Goal: Information Seeking & Learning: Learn about a topic

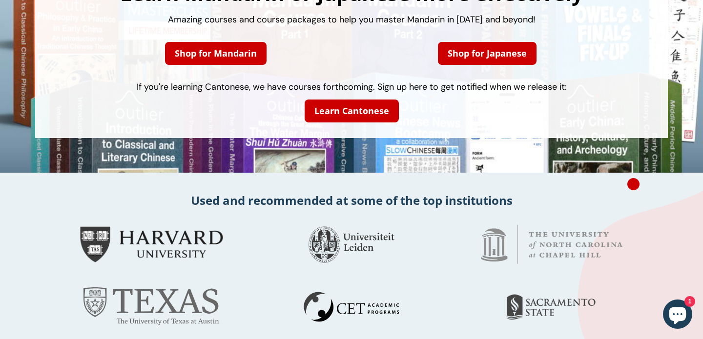
scroll to position [109, 0]
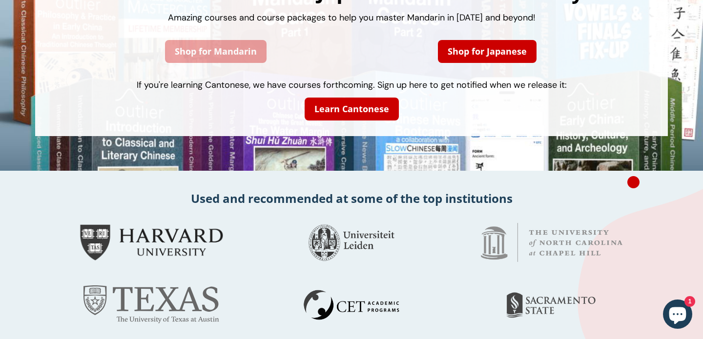
click at [256, 48] on link "Shop for Mandarin" at bounding box center [216, 51] width 102 height 23
